Goal: Task Accomplishment & Management: Use online tool/utility

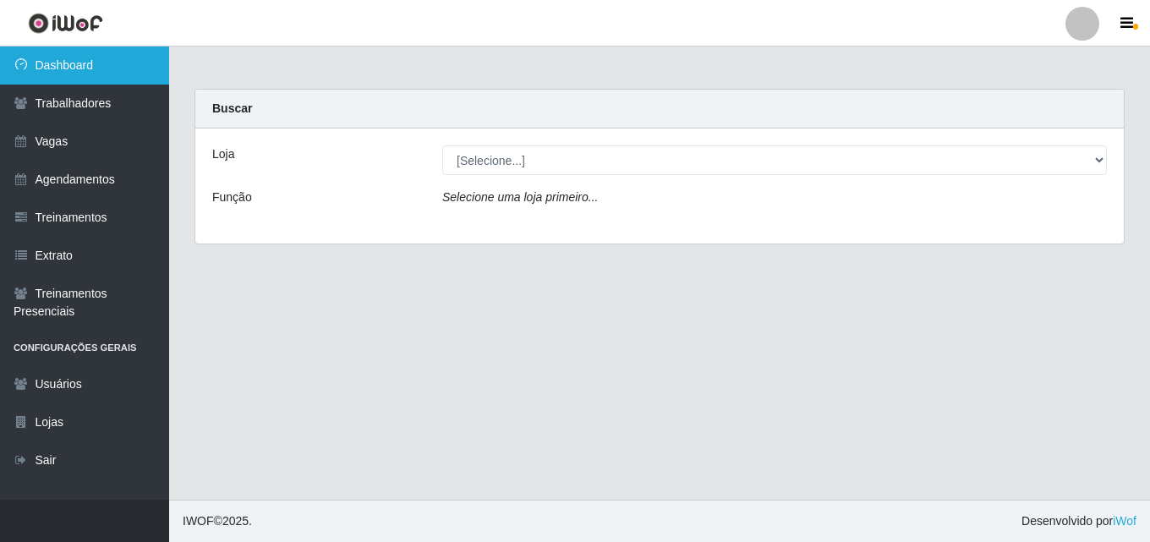
click at [100, 71] on link "Dashboard" at bounding box center [84, 65] width 169 height 38
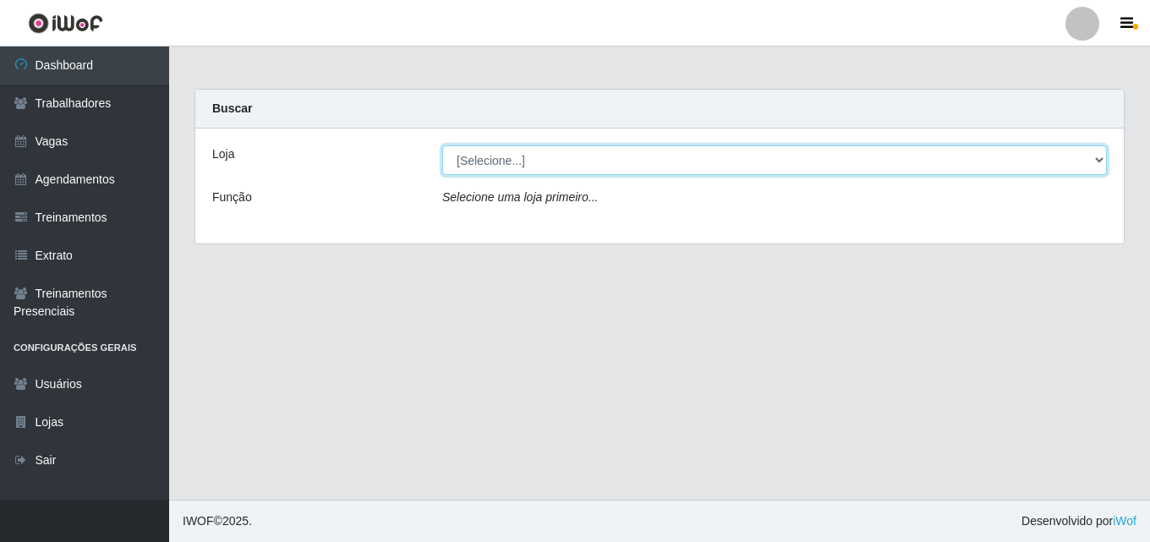
click at [489, 160] on select "[Selecione...] Chinatown Sushimi - [GEOGRAPHIC_DATA]" at bounding box center [774, 160] width 664 height 30
select select "357"
click at [442, 145] on select "[Selecione...] Chinatown Sushimi - [GEOGRAPHIC_DATA]" at bounding box center [774, 160] width 664 height 30
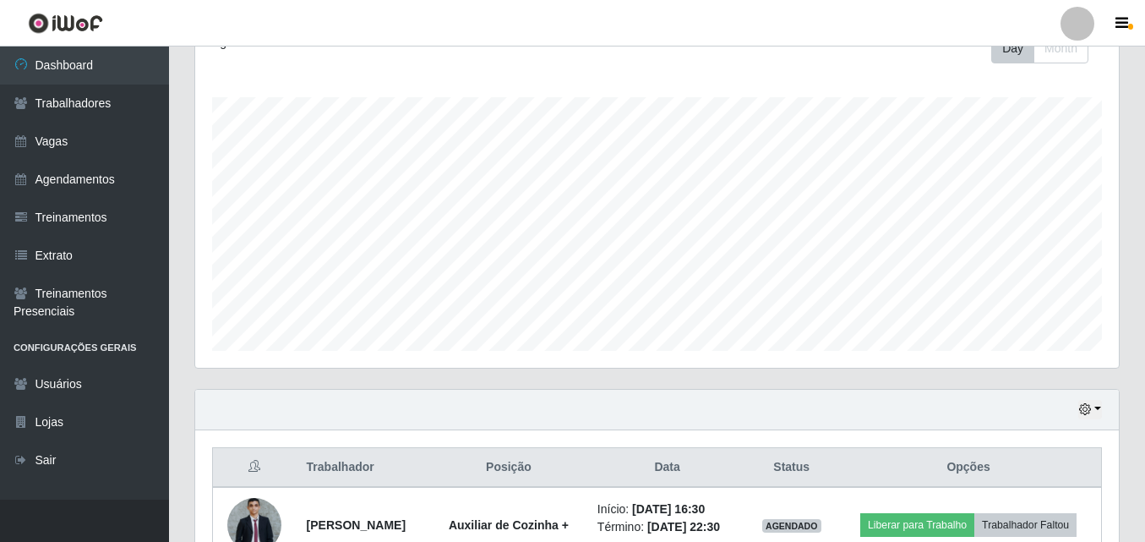
scroll to position [368, 0]
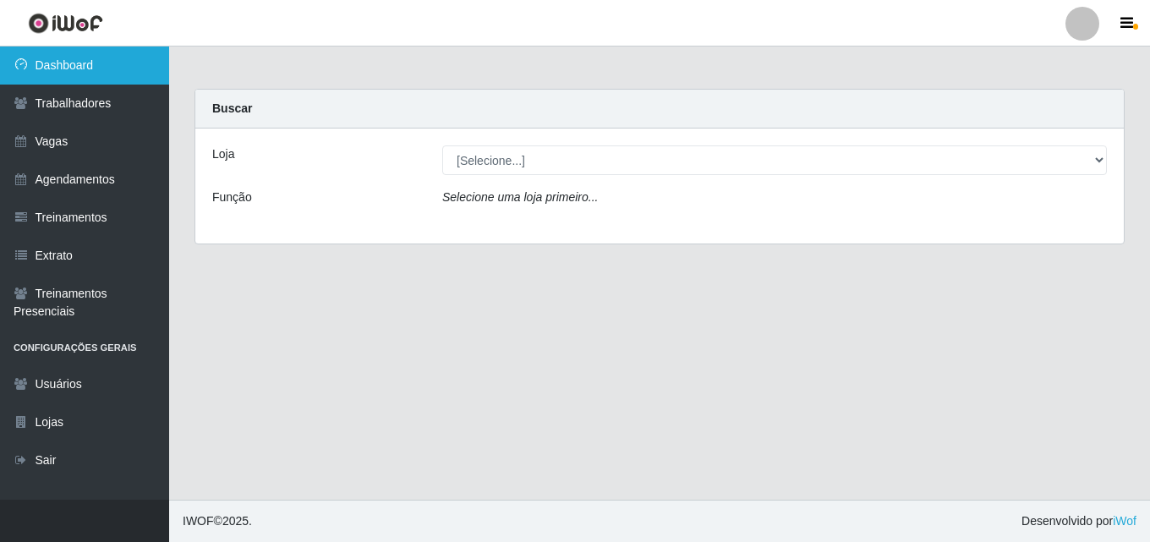
click at [103, 58] on link "Dashboard" at bounding box center [84, 65] width 169 height 38
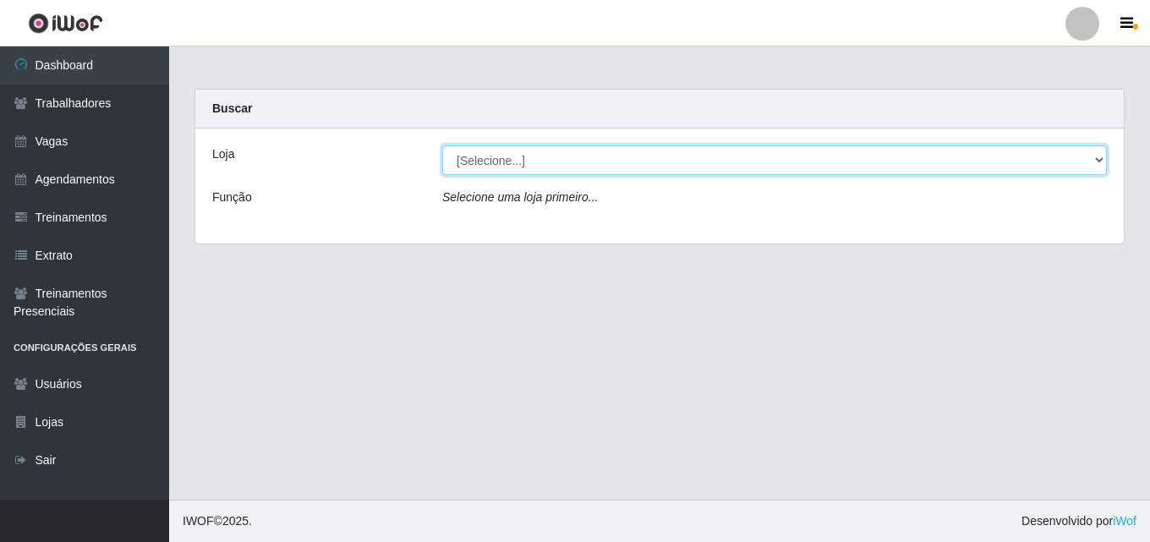
click at [478, 161] on select "[Selecione...] Chinatown Sushimi - [GEOGRAPHIC_DATA]" at bounding box center [774, 160] width 664 height 30
select select "357"
click at [442, 145] on select "[Selecione...] Chinatown Sushimi - [GEOGRAPHIC_DATA]" at bounding box center [774, 160] width 664 height 30
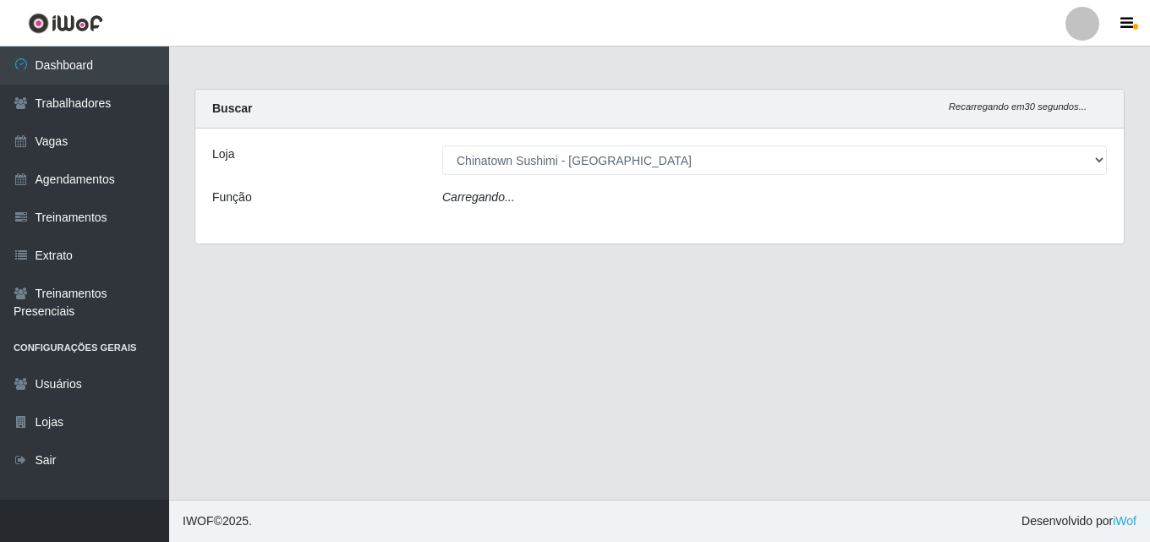
click at [486, 204] on icon "Carregando..." at bounding box center [478, 197] width 73 height 14
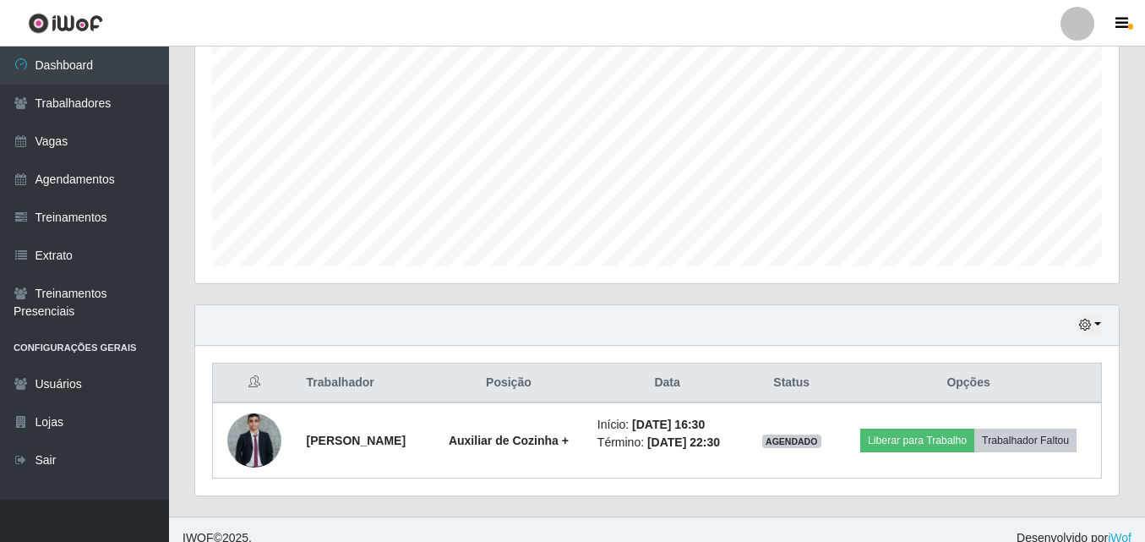
scroll to position [368, 0]
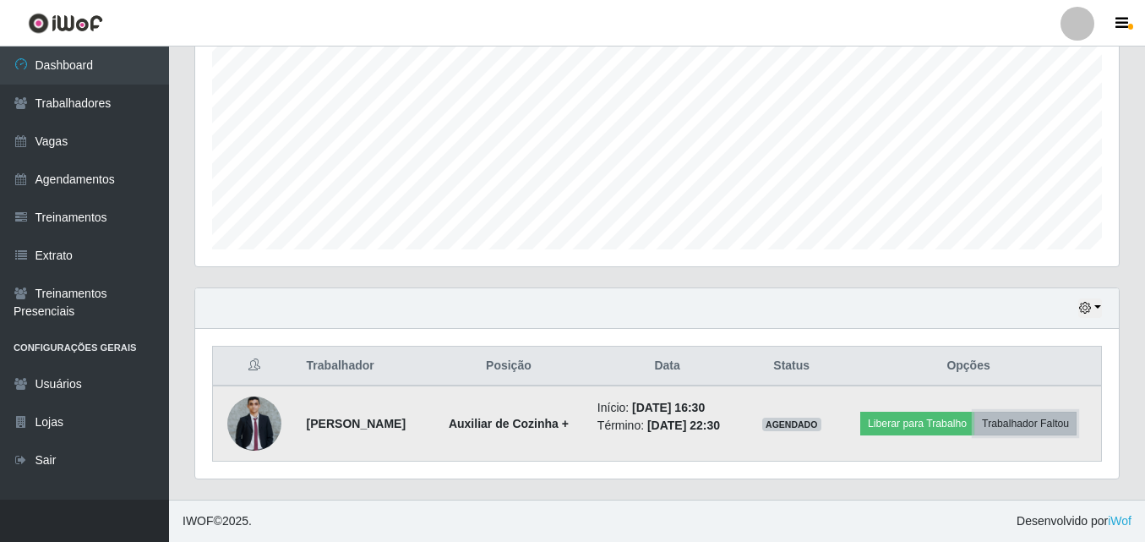
click at [981, 427] on button "Trabalhador Faltou" at bounding box center [1026, 424] width 102 height 24
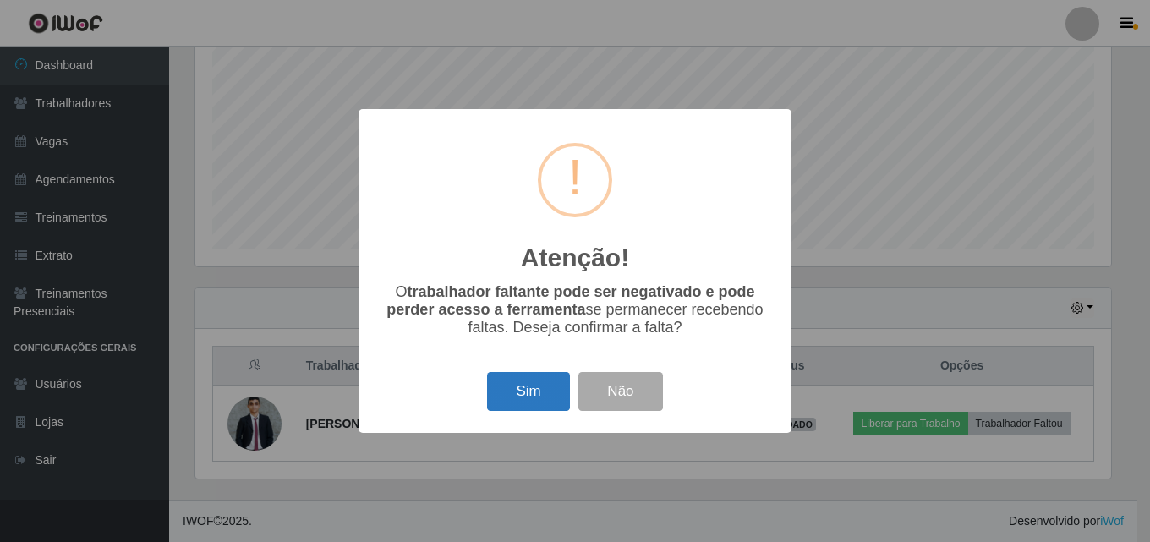
click at [550, 391] on button "Sim" at bounding box center [528, 392] width 82 height 40
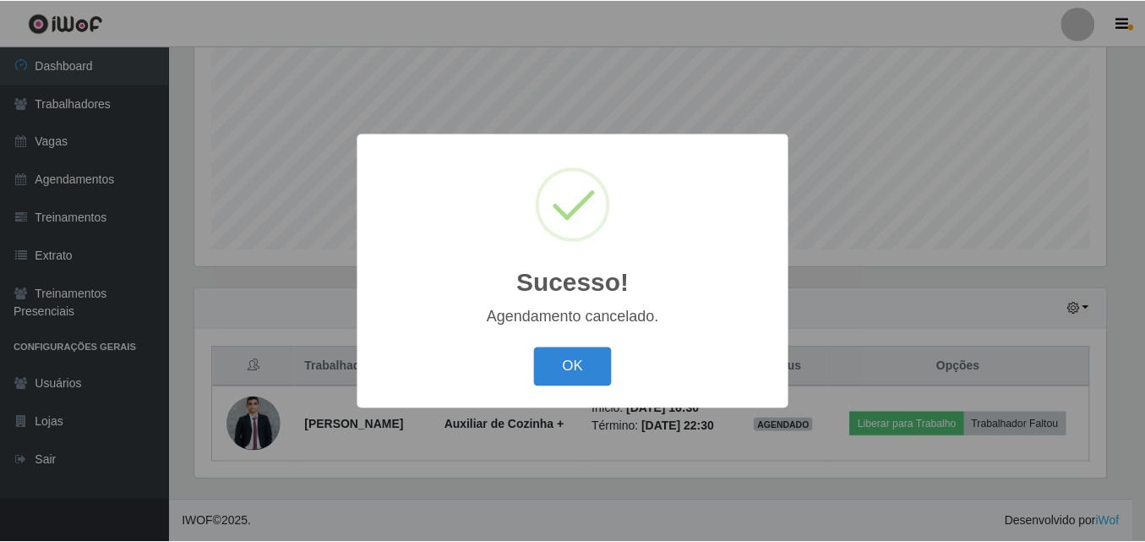
scroll to position [280, 0]
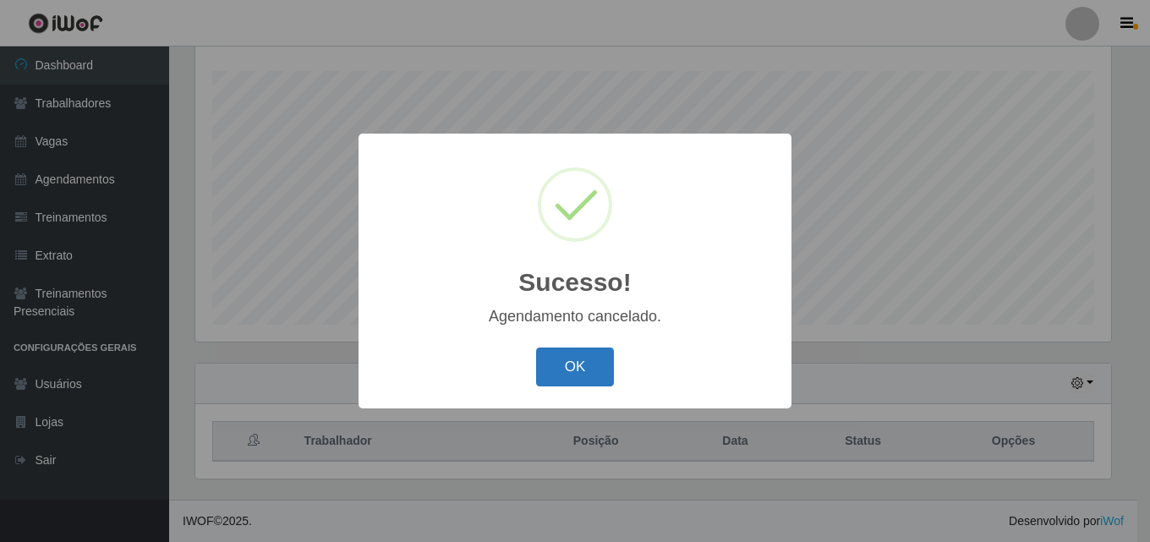
click at [581, 369] on button "OK" at bounding box center [575, 367] width 79 height 40
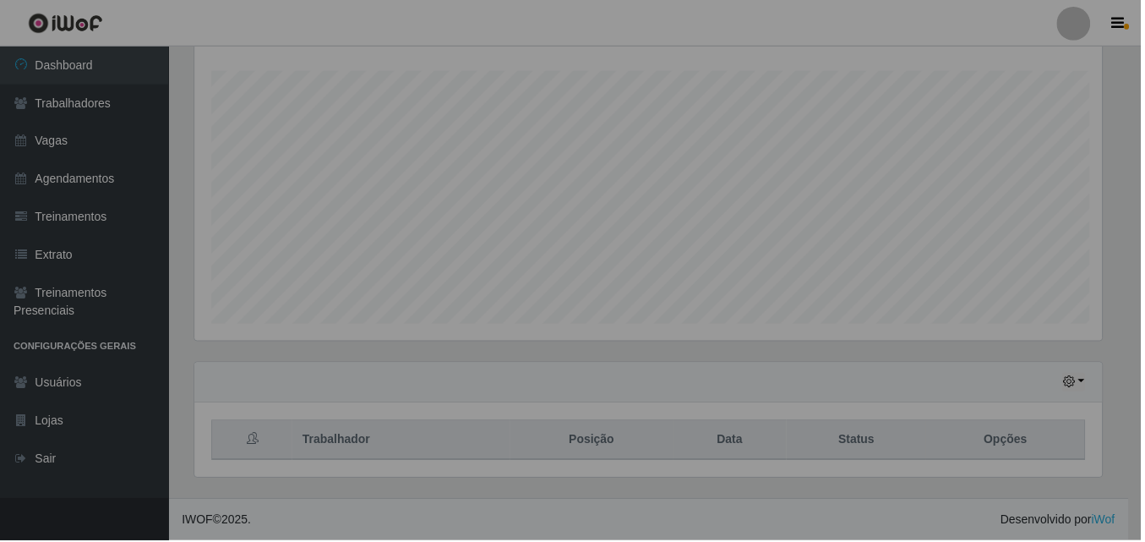
scroll to position [351, 924]
